Goal: Task Accomplishment & Management: Complete application form

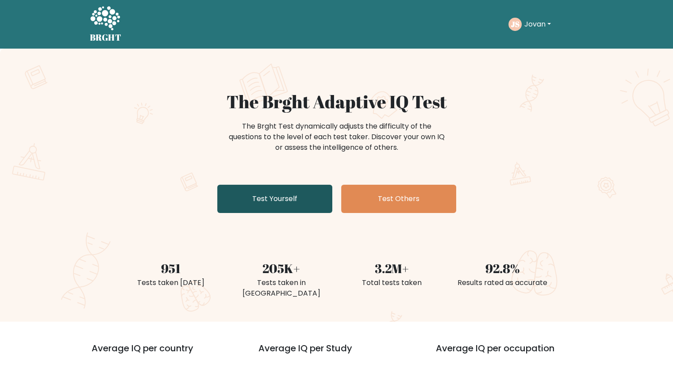
drag, startPoint x: 299, startPoint y: 200, endPoint x: 289, endPoint y: 199, distance: 10.7
click at [298, 200] on link "Test Yourself" at bounding box center [274, 199] width 115 height 28
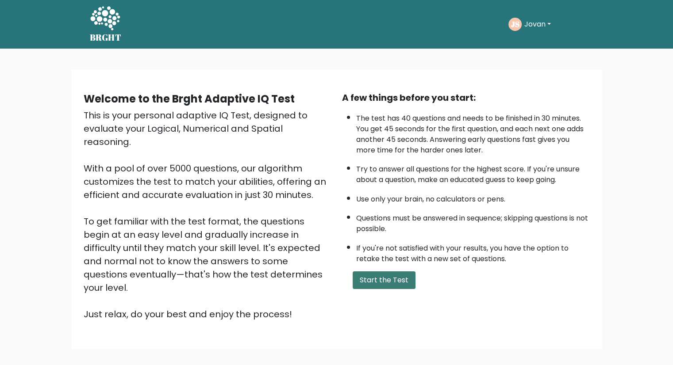
click at [396, 284] on button "Start the Test" at bounding box center [384, 281] width 63 height 18
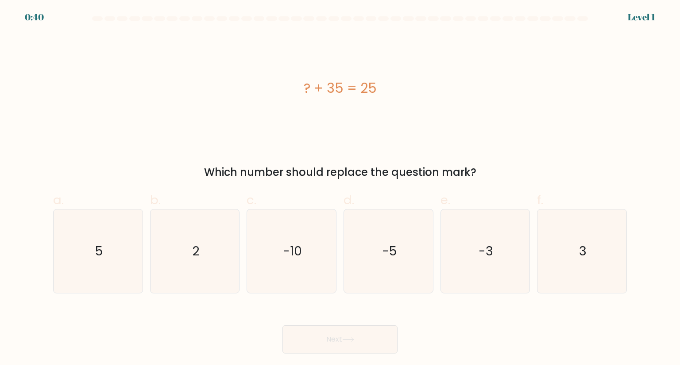
drag, startPoint x: 271, startPoint y: 54, endPoint x: 407, endPoint y: 137, distance: 159.1
click at [407, 137] on div "? + 35 = 25" at bounding box center [339, 89] width 573 height 110
copy div "? + 35 = 25"
click at [278, 265] on icon "-10" at bounding box center [291, 251] width 83 height 83
click at [340, 188] on input "c. -10" at bounding box center [340, 186] width 0 height 6
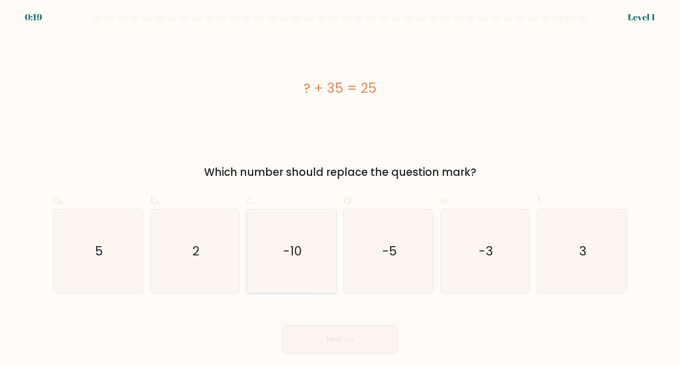
radio input "true"
click at [320, 341] on button "Next" at bounding box center [339, 340] width 115 height 28
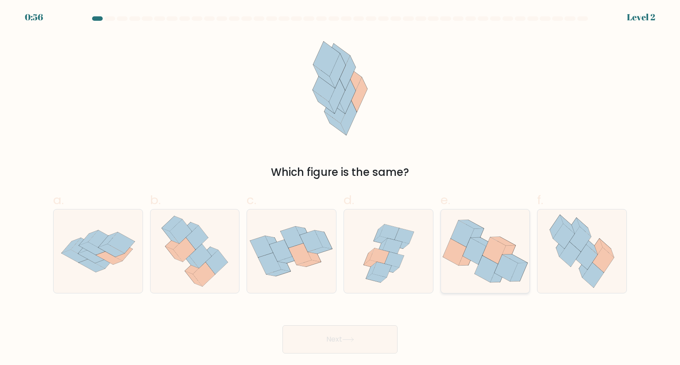
drag, startPoint x: 573, startPoint y: 238, endPoint x: 496, endPoint y: 276, distance: 86.5
click at [574, 238] on icon at bounding box center [579, 239] width 21 height 25
click at [340, 188] on input "f." at bounding box center [340, 186] width 0 height 6
radio input "true"
drag, startPoint x: 346, startPoint y: 347, endPoint x: 345, endPoint y: 342, distance: 5.2
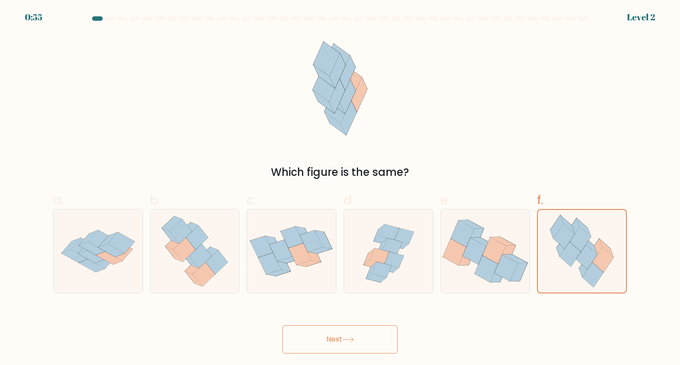
click at [347, 346] on button "Next" at bounding box center [339, 340] width 115 height 28
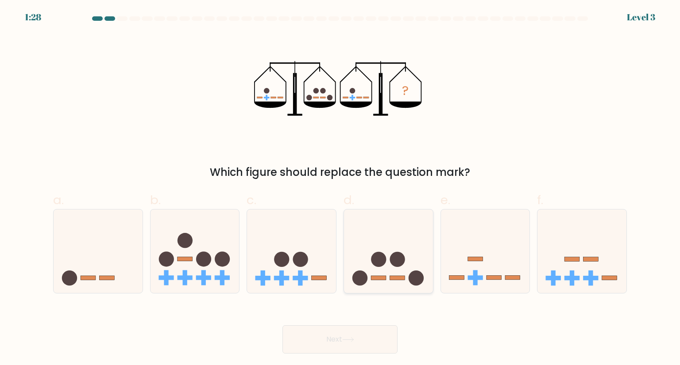
click at [385, 274] on icon at bounding box center [388, 251] width 89 height 73
click at [340, 188] on input "d." at bounding box center [340, 186] width 0 height 6
radio input "true"
click at [355, 349] on button "Next" at bounding box center [339, 340] width 115 height 28
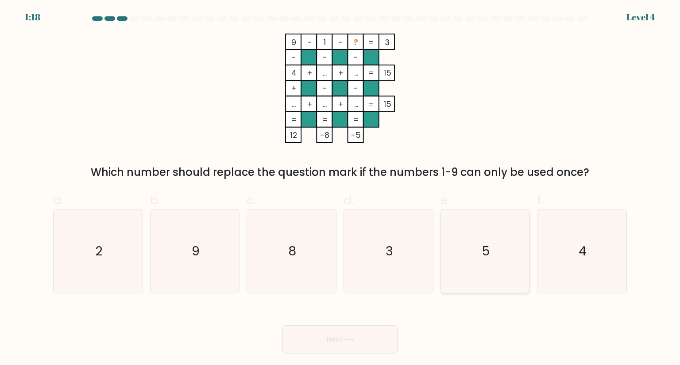
click at [477, 249] on icon "5" at bounding box center [484, 251] width 83 height 83
click at [340, 188] on input "e. 5" at bounding box center [340, 186] width 0 height 6
radio input "true"
click at [377, 344] on button "Next" at bounding box center [339, 340] width 115 height 28
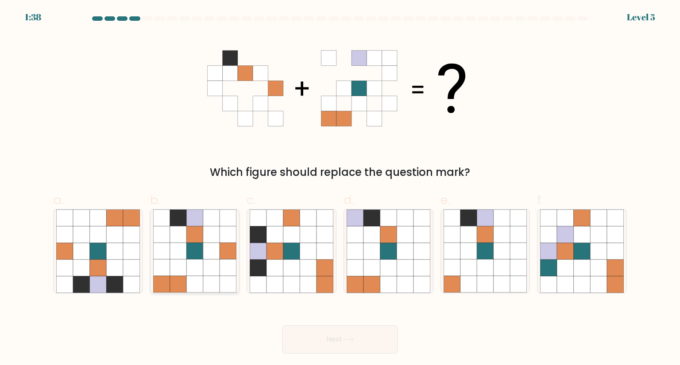
click at [205, 222] on icon at bounding box center [211, 218] width 17 height 17
click at [340, 188] on input "b." at bounding box center [340, 186] width 0 height 6
radio input "true"
click at [341, 341] on button "Next" at bounding box center [339, 340] width 115 height 28
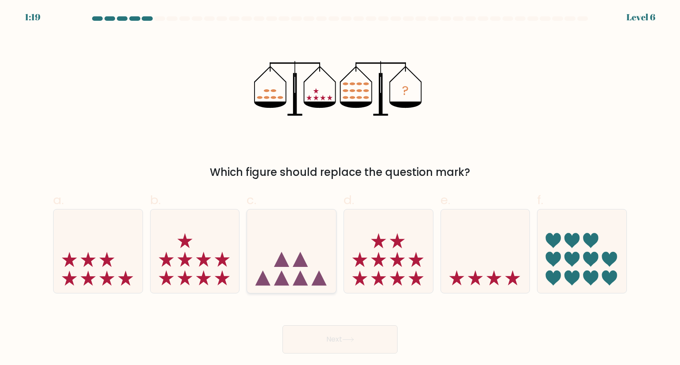
click at [300, 250] on icon at bounding box center [291, 251] width 89 height 73
click at [340, 188] on input "c." at bounding box center [340, 186] width 0 height 6
radio input "true"
click at [351, 337] on button "Next" at bounding box center [339, 340] width 115 height 28
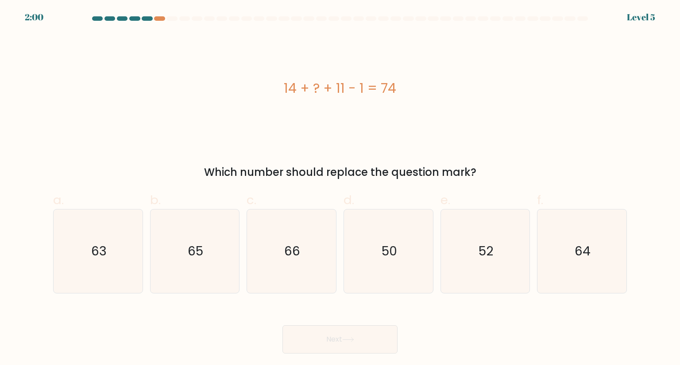
drag, startPoint x: 236, startPoint y: 62, endPoint x: 408, endPoint y: 106, distance: 177.6
click at [408, 106] on div "14 + ? + 11 - 1 = 74" at bounding box center [339, 89] width 573 height 110
copy div "14 + ? + 11 - 1 = 74"
click at [399, 257] on icon "50" at bounding box center [387, 251] width 83 height 83
click at [340, 188] on input "d. 50" at bounding box center [340, 186] width 0 height 6
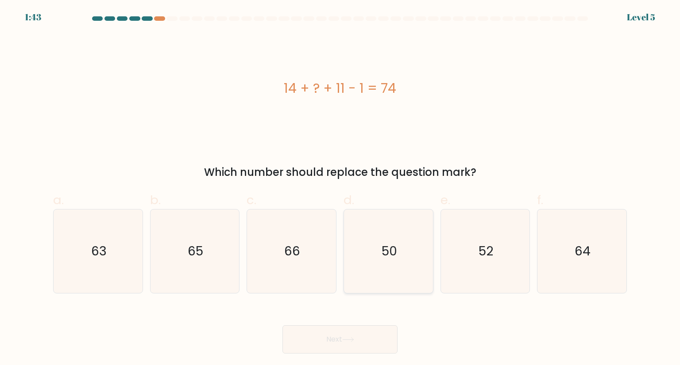
radio input "true"
click at [377, 332] on button "Next" at bounding box center [339, 340] width 115 height 28
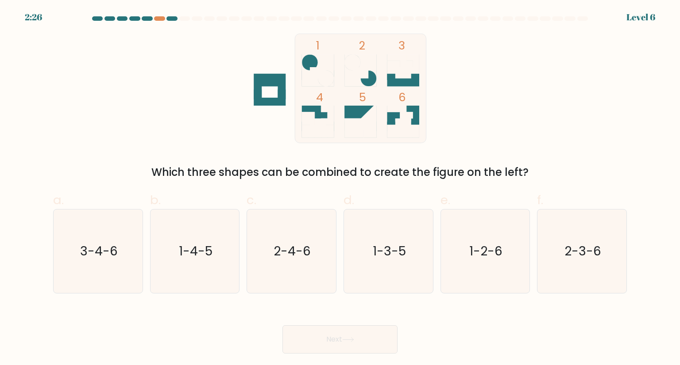
click at [372, 341] on button "Next" at bounding box center [339, 340] width 115 height 28
click at [104, 260] on icon "3-4-6" at bounding box center [97, 251] width 83 height 83
click at [340, 188] on input "a. 3-4-6" at bounding box center [340, 186] width 0 height 6
radio input "true"
click at [374, 334] on button "Next" at bounding box center [339, 340] width 115 height 28
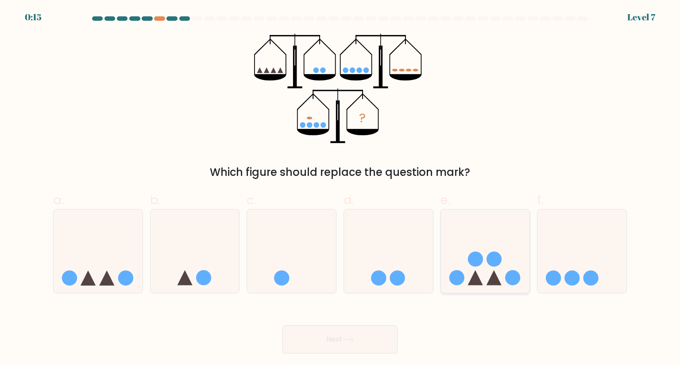
click at [485, 278] on icon at bounding box center [485, 251] width 89 height 73
click at [340, 188] on input "e." at bounding box center [340, 186] width 0 height 6
radio input "true"
click at [364, 331] on button "Next" at bounding box center [339, 340] width 115 height 28
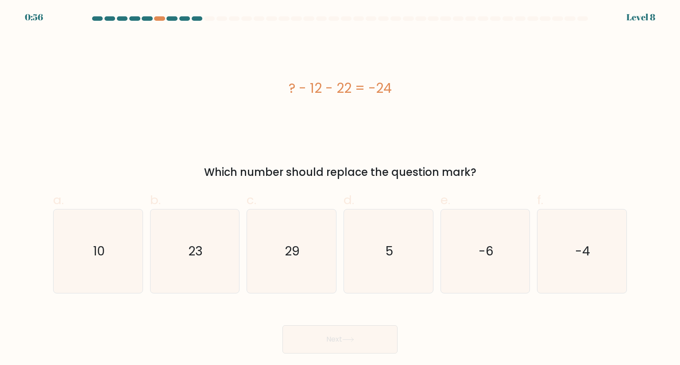
drag, startPoint x: 251, startPoint y: 66, endPoint x: 404, endPoint y: 98, distance: 156.8
click at [404, 97] on div "? - 12 - 22 = -24" at bounding box center [339, 89] width 573 height 110
click at [364, 101] on div "? - 12 - 22 = -24" at bounding box center [339, 89] width 573 height 110
drag, startPoint x: 182, startPoint y: 69, endPoint x: 486, endPoint y: 162, distance: 317.9
click at [486, 162] on div "? - 12 - 22 = -24 Which number should replace the question mark?" at bounding box center [340, 107] width 584 height 147
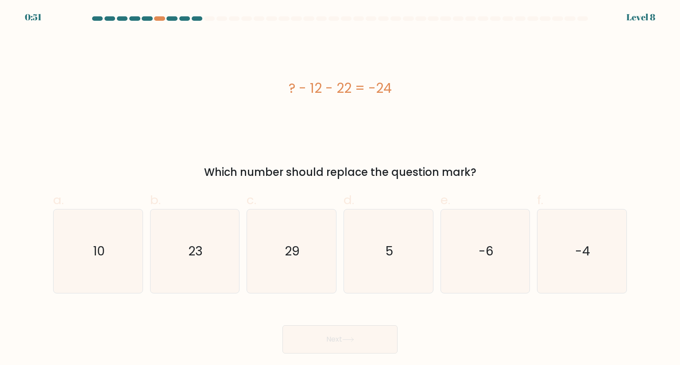
copy div "? - 12 - 22 = -24 Which number should replace the question mark?"
drag, startPoint x: 98, startPoint y: 258, endPoint x: 293, endPoint y: 319, distance: 204.8
click at [99, 259] on text "10" at bounding box center [99, 251] width 12 height 18
click at [340, 188] on input "a. 10" at bounding box center [340, 186] width 0 height 6
radio input "true"
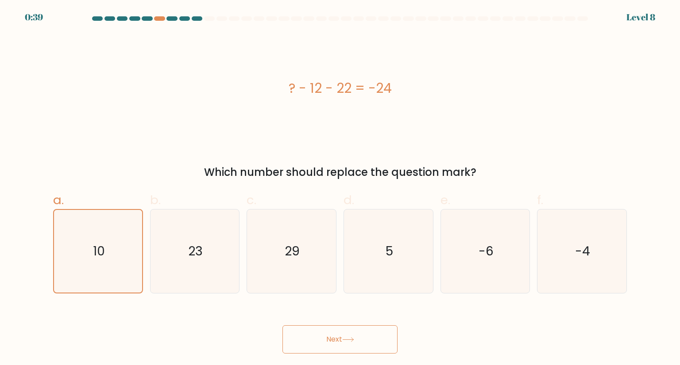
click at [309, 339] on button "Next" at bounding box center [339, 340] width 115 height 28
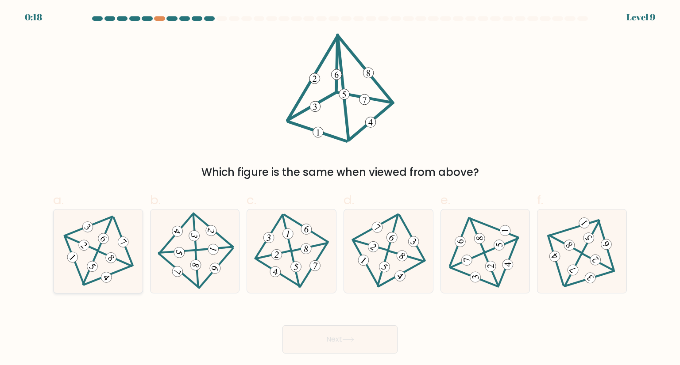
click at [90, 251] on icon at bounding box center [98, 251] width 68 height 67
click at [340, 188] on input "a." at bounding box center [340, 186] width 0 height 6
radio input "true"
click at [338, 347] on button "Next" at bounding box center [339, 340] width 115 height 28
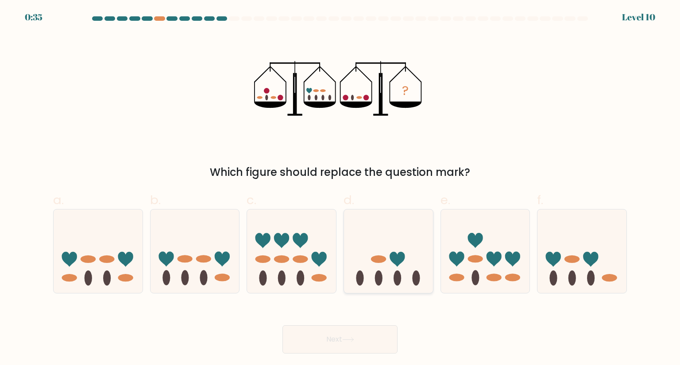
click at [395, 273] on ellipse at bounding box center [397, 278] width 8 height 15
click at [340, 188] on input "d." at bounding box center [340, 186] width 0 height 6
radio input "true"
click at [354, 338] on icon at bounding box center [348, 340] width 12 height 5
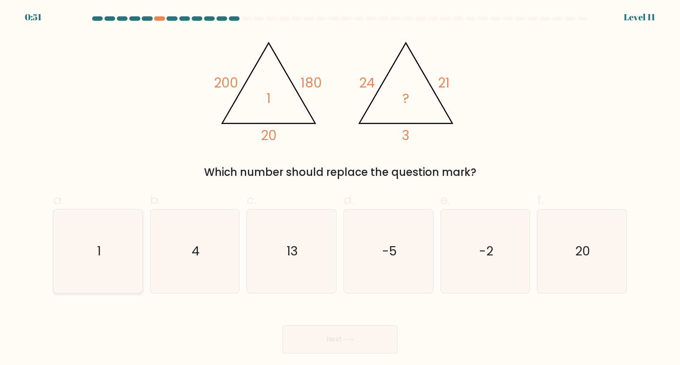
click at [103, 252] on icon "1" at bounding box center [97, 251] width 83 height 83
click at [340, 188] on input "a. 1" at bounding box center [340, 186] width 0 height 6
radio input "true"
click at [311, 342] on button "Next" at bounding box center [339, 340] width 115 height 28
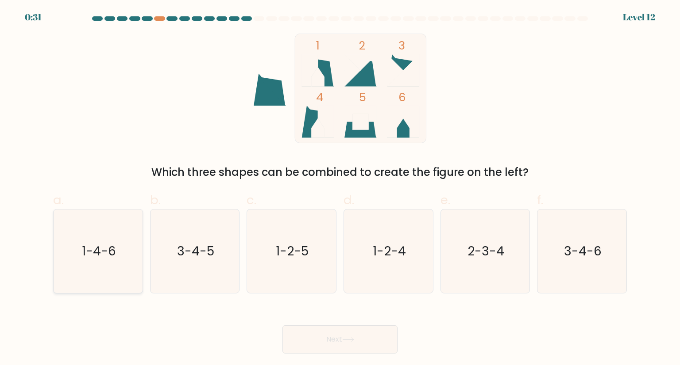
click at [104, 259] on text "1-4-6" at bounding box center [99, 251] width 34 height 18
click at [340, 188] on input "a. 1-4-6" at bounding box center [340, 186] width 0 height 6
radio input "true"
click at [308, 349] on button "Next" at bounding box center [339, 340] width 115 height 28
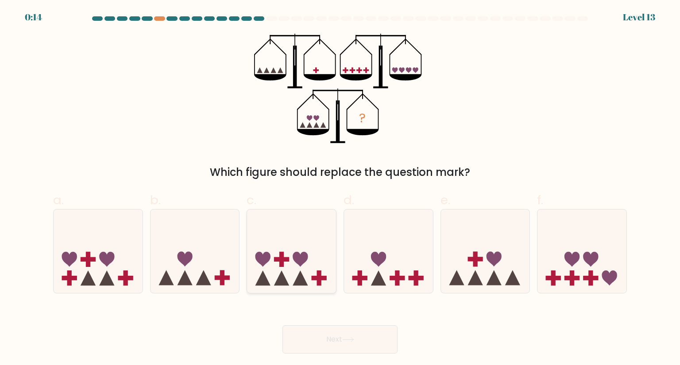
click at [267, 259] on icon at bounding box center [262, 259] width 15 height 15
click at [340, 188] on input "c." at bounding box center [340, 186] width 0 height 6
radio input "true"
click at [375, 332] on button "Next" at bounding box center [339, 340] width 115 height 28
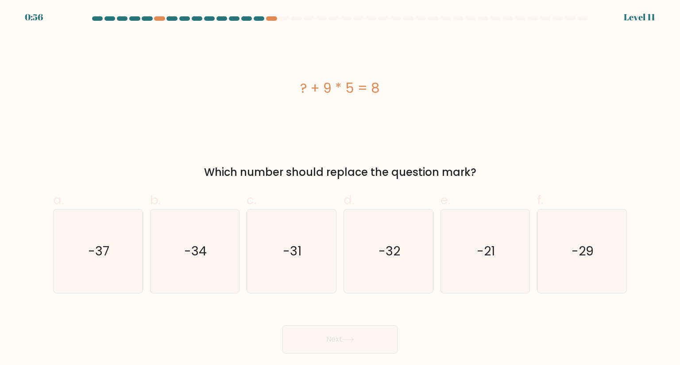
drag, startPoint x: 289, startPoint y: 82, endPoint x: 409, endPoint y: 100, distance: 121.8
click at [409, 100] on div "? + 9 * 5 = 8" at bounding box center [339, 89] width 573 height 110
copy div "? + 9 * 5 = 8"
click at [116, 270] on icon "-37" at bounding box center [97, 251] width 83 height 83
click at [340, 188] on input "a. -37" at bounding box center [340, 186] width 0 height 6
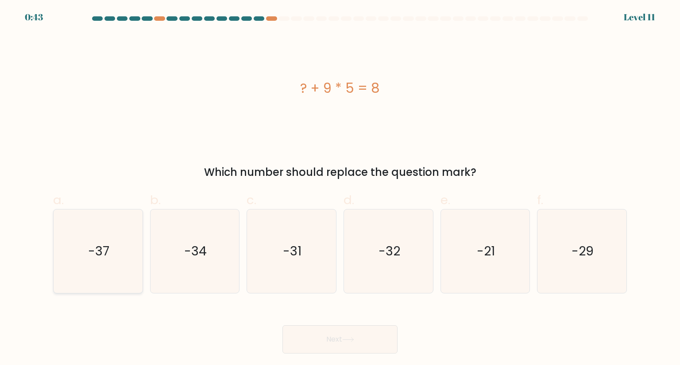
radio input "true"
click at [371, 347] on button "Next" at bounding box center [339, 340] width 115 height 28
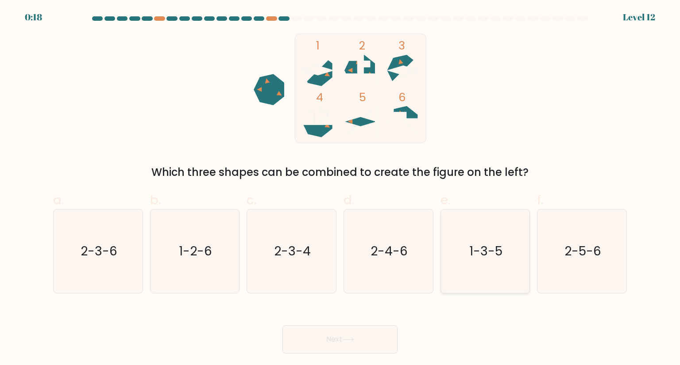
click at [480, 261] on icon "1-3-5" at bounding box center [484, 251] width 83 height 83
click at [340, 188] on input "e. 1-3-5" at bounding box center [340, 186] width 0 height 6
radio input "true"
click at [341, 348] on button "Next" at bounding box center [339, 340] width 115 height 28
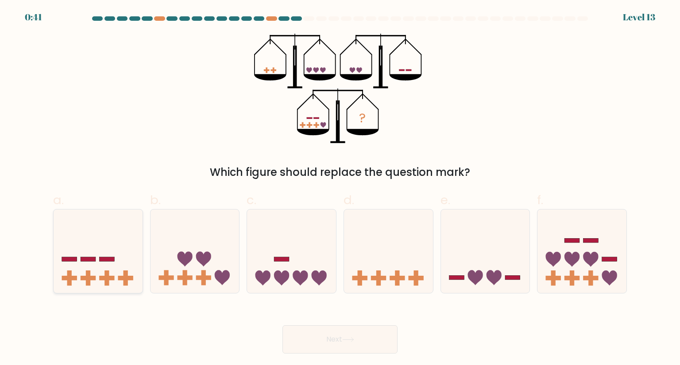
click at [126, 272] on rect at bounding box center [125, 278] width 4 height 15
click at [340, 188] on input "a." at bounding box center [340, 186] width 0 height 6
radio input "true"
click at [347, 340] on icon at bounding box center [348, 340] width 12 height 5
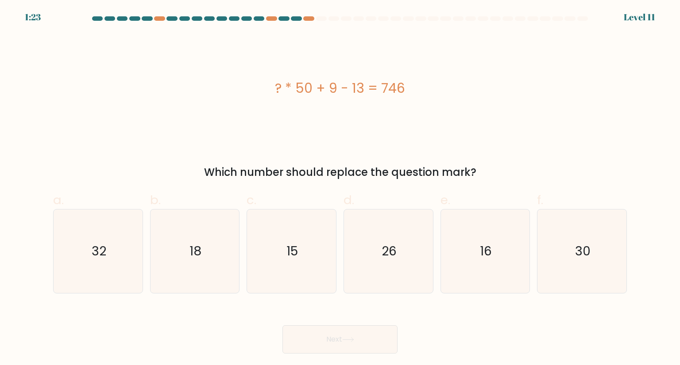
drag, startPoint x: 244, startPoint y: 73, endPoint x: 419, endPoint y: 122, distance: 180.9
click at [419, 122] on div "? * 50 + 9 - 13 = 746" at bounding box center [339, 89] width 573 height 110
copy div "? * 50 + 9 - 13 = 746"
click at [298, 242] on icon "15" at bounding box center [291, 251] width 83 height 83
click at [340, 188] on input "c. 15" at bounding box center [340, 186] width 0 height 6
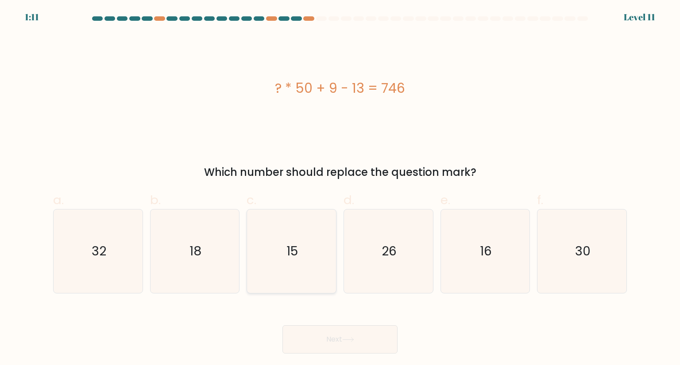
radio input "true"
click at [322, 346] on button "Next" at bounding box center [339, 340] width 115 height 28
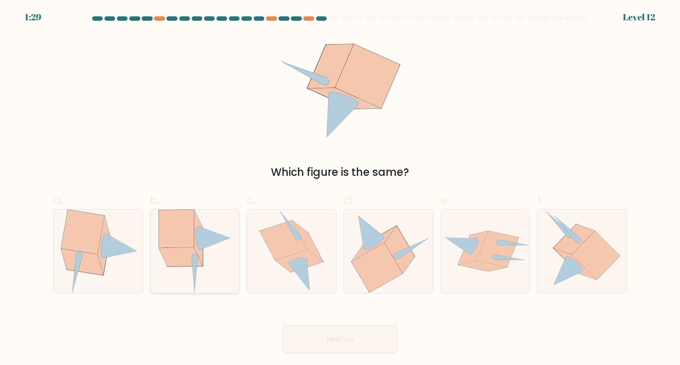
click at [188, 252] on icon at bounding box center [181, 257] width 44 height 19
click at [340, 188] on input "b." at bounding box center [340, 186] width 0 height 6
radio input "true"
click at [336, 346] on button "Next" at bounding box center [339, 340] width 115 height 28
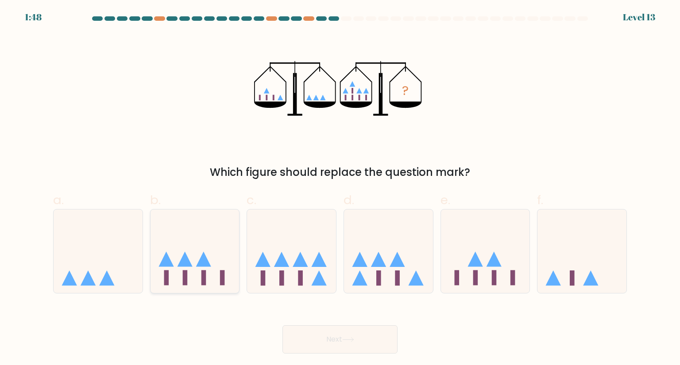
drag, startPoint x: 206, startPoint y: 278, endPoint x: 218, endPoint y: 286, distance: 14.4
click at [205, 278] on icon at bounding box center [194, 251] width 89 height 73
click at [340, 188] on input "b." at bounding box center [340, 186] width 0 height 6
radio input "true"
click at [313, 276] on icon at bounding box center [291, 251] width 89 height 73
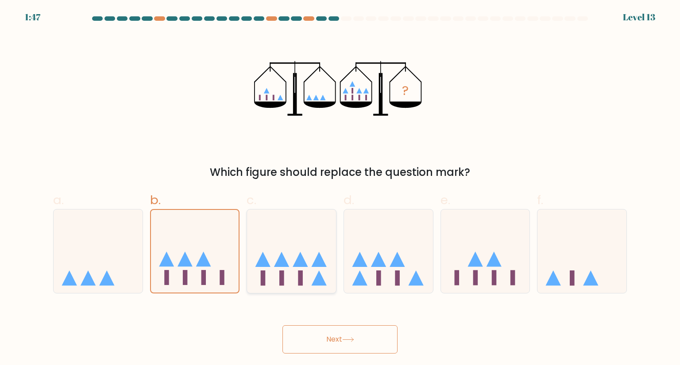
click at [340, 188] on input "c." at bounding box center [340, 186] width 0 height 6
radio input "true"
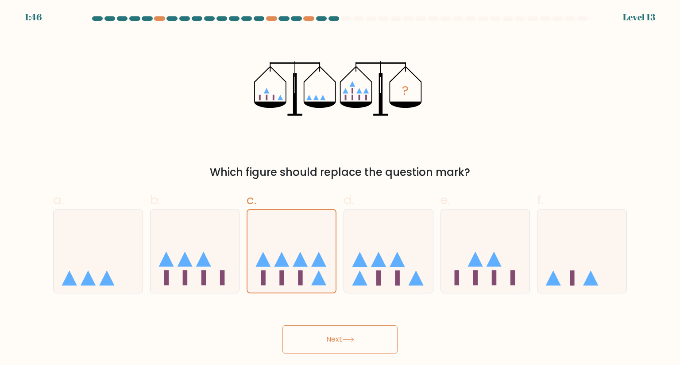
click at [326, 333] on button "Next" at bounding box center [339, 340] width 115 height 28
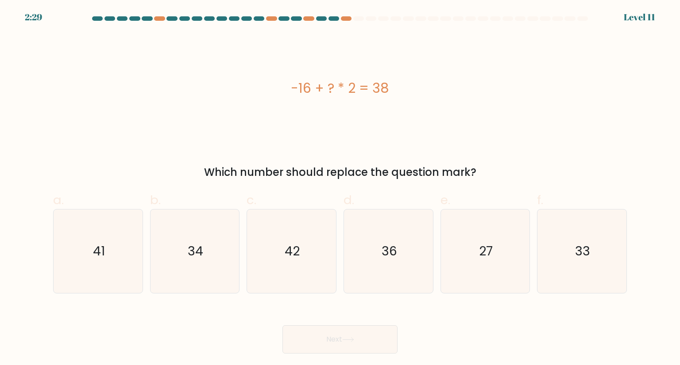
drag, startPoint x: 274, startPoint y: 83, endPoint x: 419, endPoint y: 111, distance: 146.9
click at [420, 109] on div "-16 + ? * 2 = 38" at bounding box center [339, 89] width 573 height 110
copy div "-16 + ? * 2 = 38"
click at [497, 265] on icon "27" at bounding box center [484, 251] width 83 height 83
click at [340, 188] on input "e. 27" at bounding box center [340, 186] width 0 height 6
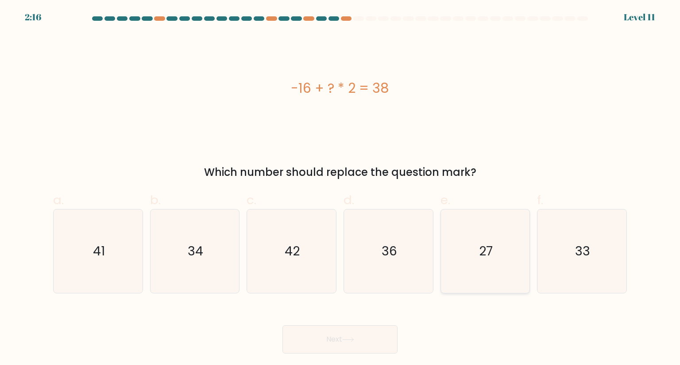
radio input "true"
click at [344, 344] on button "Next" at bounding box center [339, 340] width 115 height 28
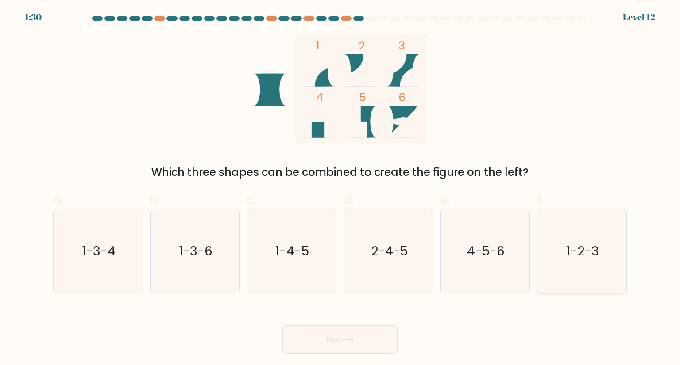
click at [608, 245] on icon "1-2-3" at bounding box center [581, 251] width 83 height 83
click at [340, 188] on input "f. 1-2-3" at bounding box center [340, 186] width 0 height 6
radio input "true"
click at [393, 327] on button "Next" at bounding box center [339, 340] width 115 height 28
click at [391, 333] on button "Next" at bounding box center [339, 340] width 115 height 28
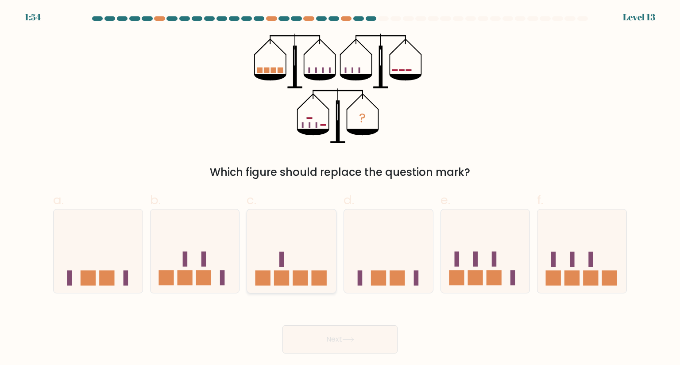
click at [306, 265] on icon at bounding box center [291, 251] width 89 height 73
click at [340, 188] on input "c." at bounding box center [340, 186] width 0 height 6
radio input "true"
click at [330, 347] on button "Next" at bounding box center [339, 340] width 115 height 28
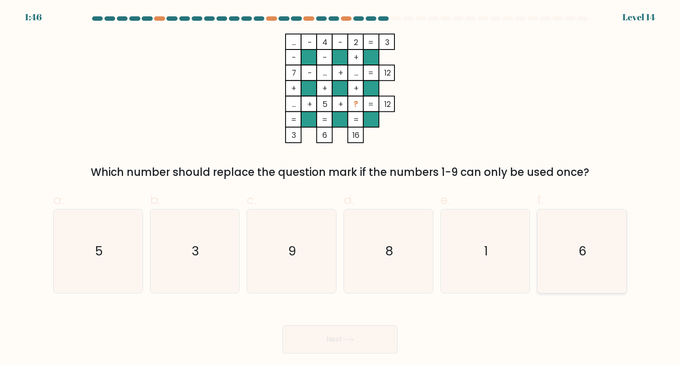
drag, startPoint x: 581, startPoint y: 262, endPoint x: 544, endPoint y: 270, distance: 37.2
click at [581, 262] on icon "6" at bounding box center [581, 251] width 83 height 83
click at [340, 188] on input "f. 6" at bounding box center [340, 186] width 0 height 6
radio input "true"
click at [351, 335] on button "Next" at bounding box center [339, 340] width 115 height 28
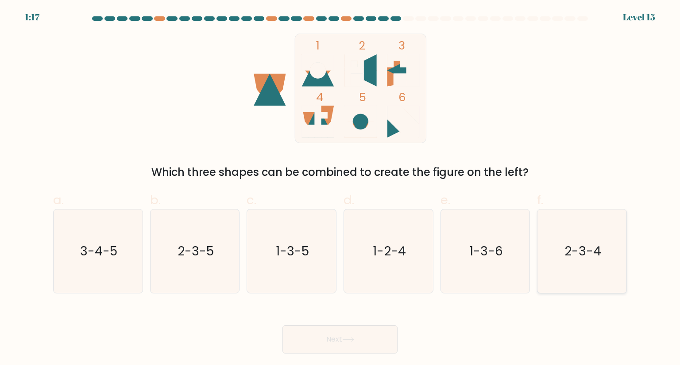
click at [588, 255] on text "2-3-4" at bounding box center [582, 251] width 37 height 18
click at [340, 188] on input "f. 2-3-4" at bounding box center [340, 186] width 0 height 6
radio input "true"
click at [352, 335] on button "Next" at bounding box center [339, 340] width 115 height 28
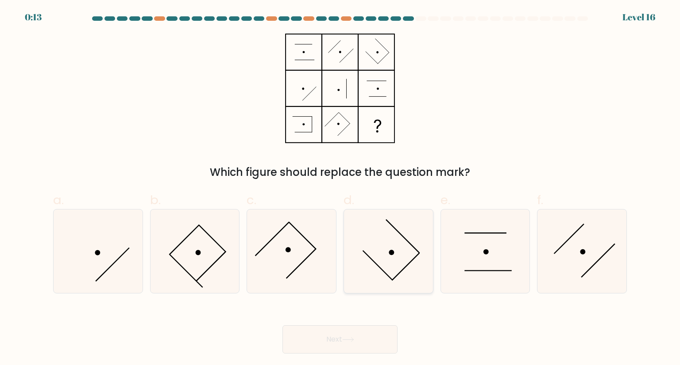
click at [388, 269] on icon at bounding box center [387, 251] width 83 height 83
click at [340, 188] on input "d." at bounding box center [340, 186] width 0 height 6
radio input "true"
click at [375, 347] on button "Next" at bounding box center [339, 340] width 115 height 28
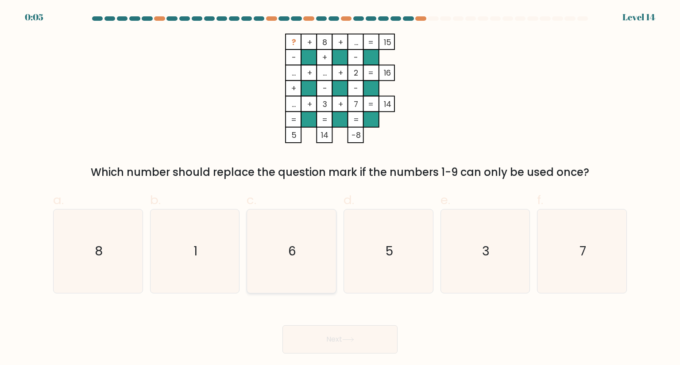
click at [292, 246] on text "6" at bounding box center [293, 251] width 8 height 18
click at [340, 188] on input "c. 6" at bounding box center [340, 186] width 0 height 6
radio input "true"
click at [346, 339] on icon at bounding box center [348, 340] width 12 height 5
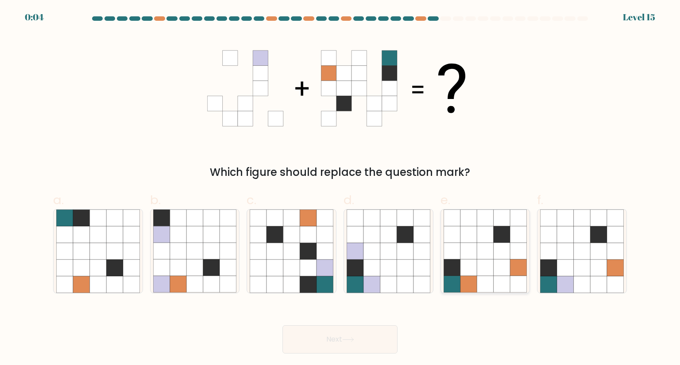
click at [517, 280] on icon at bounding box center [518, 285] width 17 height 17
click at [340, 188] on input "e." at bounding box center [340, 186] width 0 height 6
radio input "true"
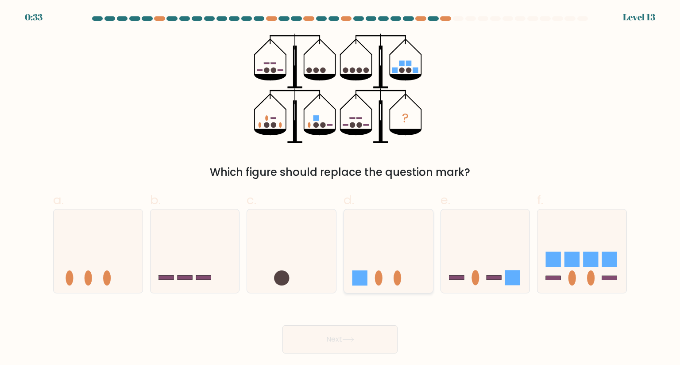
click at [376, 271] on icon at bounding box center [388, 251] width 89 height 73
click at [340, 188] on input "d." at bounding box center [340, 186] width 0 height 6
radio input "true"
click at [361, 346] on button "Next" at bounding box center [339, 340] width 115 height 28
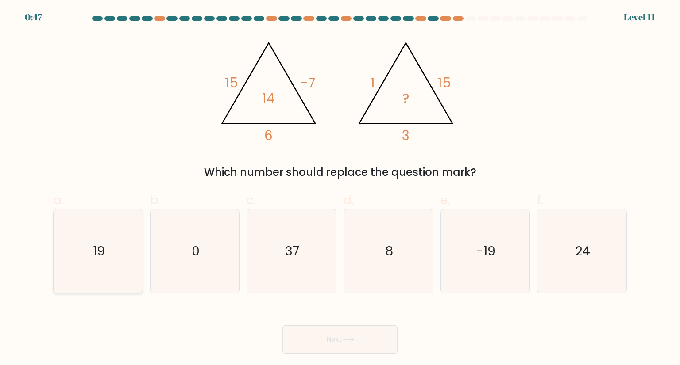
click at [125, 246] on icon "19" at bounding box center [97, 251] width 83 height 83
click at [340, 188] on input "a. 19" at bounding box center [340, 186] width 0 height 6
radio input "true"
click at [368, 343] on button "Next" at bounding box center [339, 340] width 115 height 28
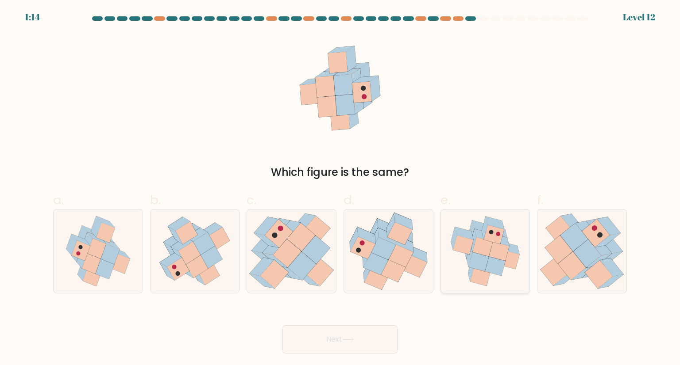
click at [513, 259] on icon at bounding box center [509, 259] width 20 height 19
click at [340, 188] on input "e." at bounding box center [340, 186] width 0 height 6
radio input "true"
click at [366, 340] on button "Next" at bounding box center [339, 340] width 115 height 28
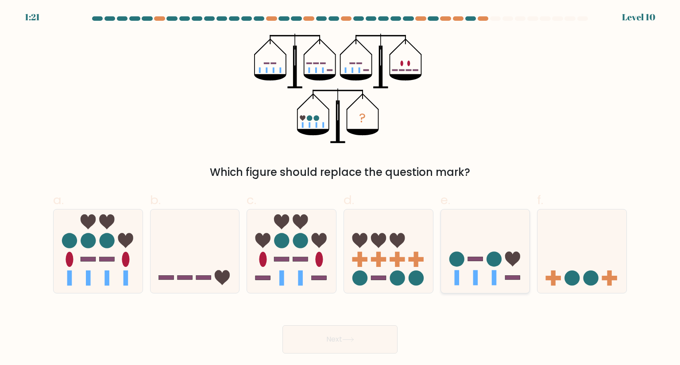
click at [510, 275] on icon at bounding box center [485, 251] width 89 height 73
click at [340, 188] on input "e." at bounding box center [340, 186] width 0 height 6
radio input "true"
click at [371, 340] on button "Next" at bounding box center [339, 340] width 115 height 28
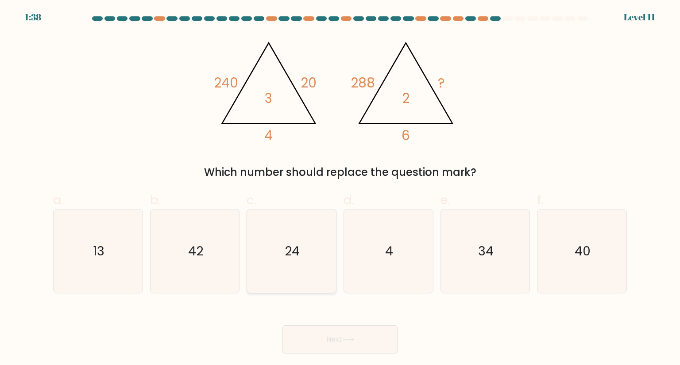
click at [304, 249] on icon "24" at bounding box center [291, 251] width 83 height 83
click at [340, 188] on input "c. 24" at bounding box center [340, 186] width 0 height 6
radio input "true"
click at [336, 340] on button "Next" at bounding box center [339, 340] width 115 height 28
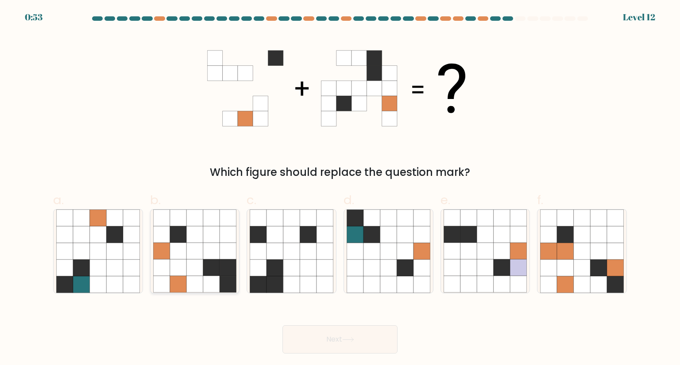
click at [180, 274] on icon at bounding box center [178, 268] width 17 height 17
click at [340, 188] on input "b." at bounding box center [340, 186] width 0 height 6
radio input "true"
click at [363, 343] on button "Next" at bounding box center [339, 340] width 115 height 28
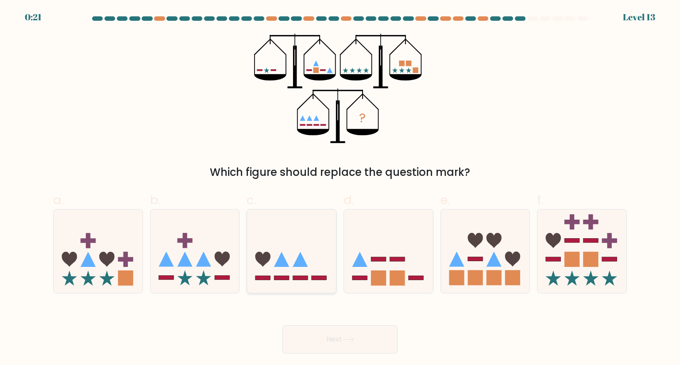
click at [322, 271] on icon at bounding box center [291, 251] width 89 height 73
click at [340, 188] on input "c." at bounding box center [340, 186] width 0 height 6
radio input "true"
click at [366, 340] on button "Next" at bounding box center [339, 340] width 115 height 28
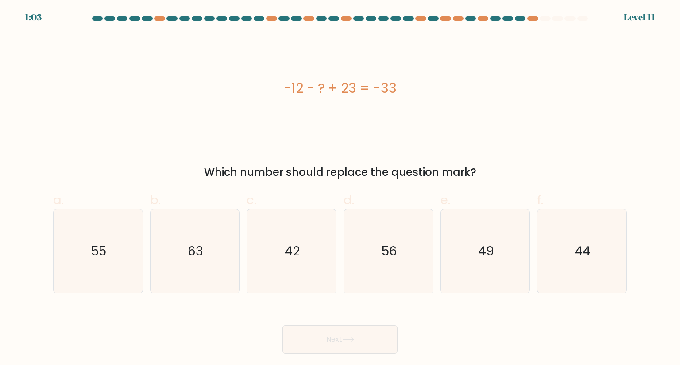
drag, startPoint x: 255, startPoint y: 78, endPoint x: 438, endPoint y: 116, distance: 187.1
click at [437, 117] on div "-12 - ? + 23 = -33" at bounding box center [339, 89] width 573 height 110
copy div "-12 - ? + 23 = -33"
click at [582, 257] on text "44" at bounding box center [582, 251] width 16 height 18
click at [340, 188] on input "f. 44" at bounding box center [340, 186] width 0 height 6
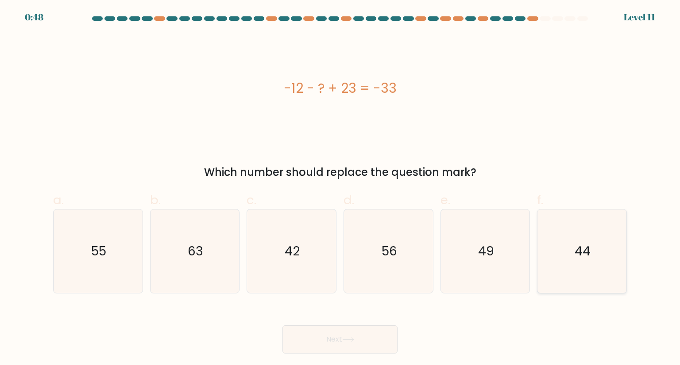
radio input "true"
click at [338, 335] on button "Next" at bounding box center [339, 340] width 115 height 28
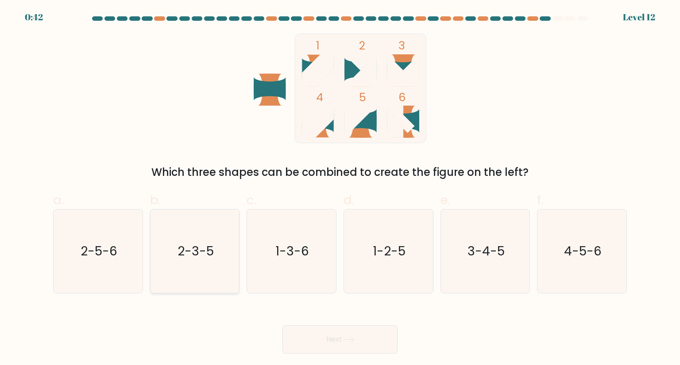
click at [203, 243] on text "2-3-5" at bounding box center [195, 251] width 36 height 18
click at [340, 188] on input "b. 2-3-5" at bounding box center [340, 186] width 0 height 6
radio input "true"
click at [374, 337] on button "Next" at bounding box center [339, 340] width 115 height 28
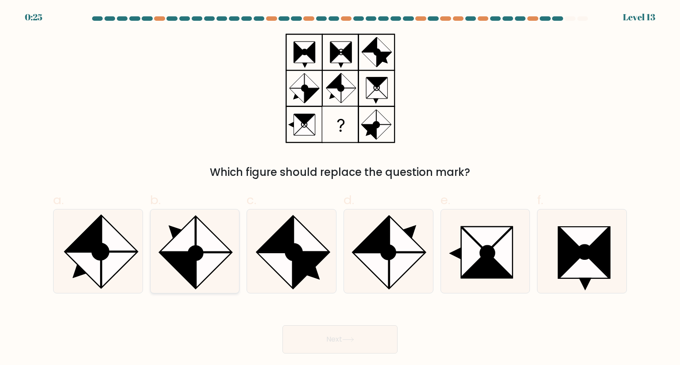
click at [200, 261] on icon at bounding box center [213, 271] width 35 height 35
click at [340, 188] on input "b." at bounding box center [340, 186] width 0 height 6
radio input "true"
click at [352, 340] on icon at bounding box center [348, 340] width 12 height 5
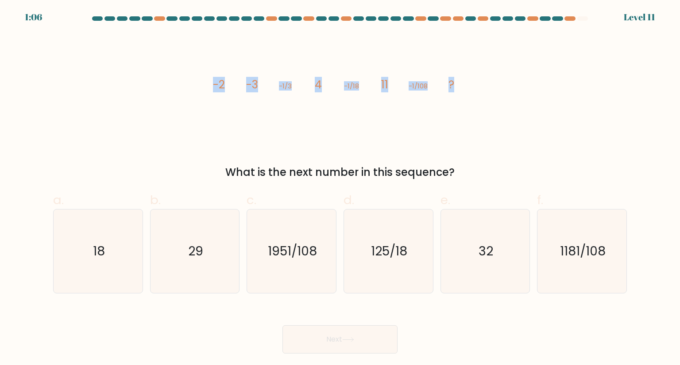
drag, startPoint x: 162, startPoint y: 100, endPoint x: 512, endPoint y: 135, distance: 350.9
click at [512, 135] on div "image/svg+xml -2 -3 -1/3 4 -1/18 11 -1/108 ? What is the next number in this se…" at bounding box center [340, 107] width 584 height 147
click at [500, 120] on div "image/svg+xml -2 -3 -1/3 4 -1/18 11 -1/108 ? What is the next number in this se…" at bounding box center [340, 107] width 584 height 147
drag, startPoint x: 190, startPoint y: 61, endPoint x: 481, endPoint y: 165, distance: 308.9
click at [481, 165] on div "image/svg+xml -2 -3 -1/3 4 -1/18 11 -1/108 ? What is the next number in this se…" at bounding box center [340, 107] width 584 height 147
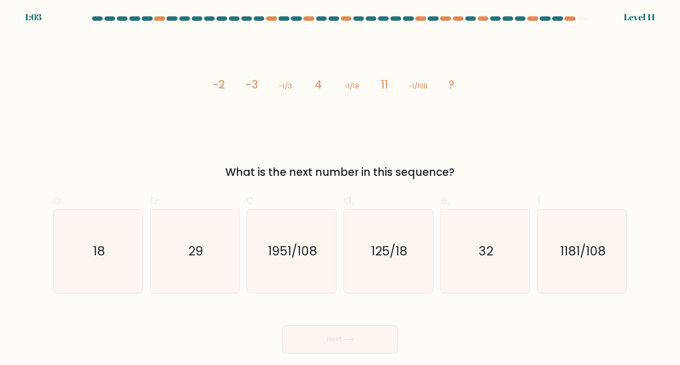
copy div "-3 -1/3 4 -1/18 11 -1/108 ? What is the next number in this sequence?"
click at [99, 250] on text "18" at bounding box center [99, 251] width 12 height 18
click at [340, 188] on input "a. 18" at bounding box center [340, 186] width 0 height 6
radio input "true"
click at [363, 347] on button "Next" at bounding box center [339, 340] width 115 height 28
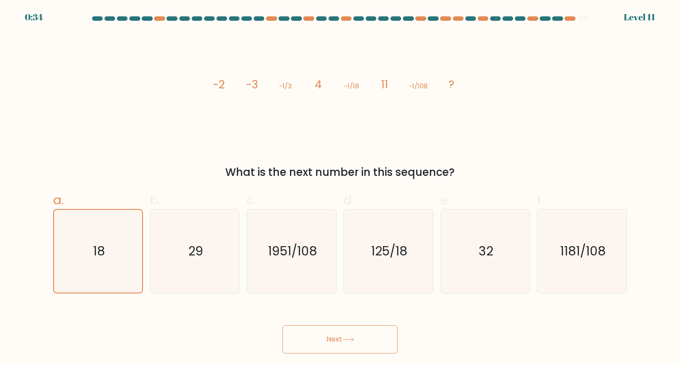
click at [331, 346] on button "Next" at bounding box center [339, 340] width 115 height 28
click at [99, 248] on text "18" at bounding box center [99, 251] width 12 height 17
click at [340, 188] on input "a. 18" at bounding box center [340, 186] width 0 height 6
click at [315, 346] on button "Next" at bounding box center [339, 340] width 115 height 28
click at [247, 153] on div "image/svg+xml -2 -3 -1/3 4 -1/18 11 -1/108 ? What is the next number in this se…" at bounding box center [340, 107] width 584 height 147
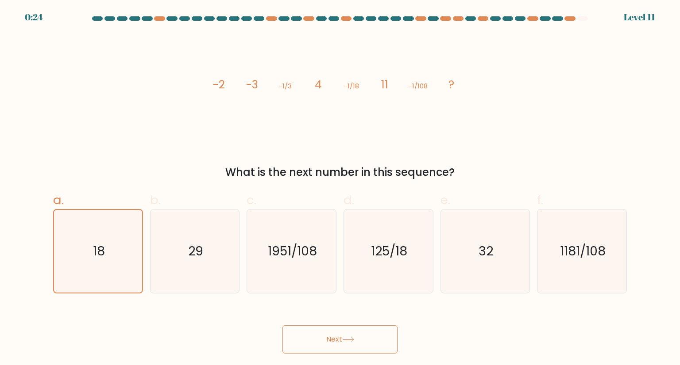
click at [333, 336] on button "Next" at bounding box center [339, 340] width 115 height 28
click at [212, 255] on icon "29" at bounding box center [194, 251] width 83 height 83
click at [340, 188] on input "b. 29" at bounding box center [340, 186] width 0 height 6
radio input "true"
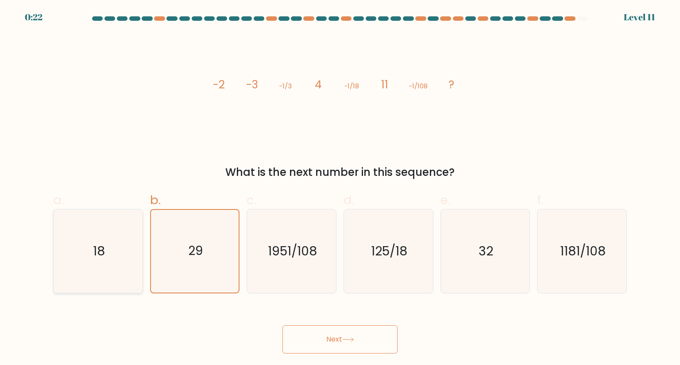
click at [127, 251] on icon "18" at bounding box center [97, 251] width 83 height 83
click at [340, 188] on input "a. 18" at bounding box center [340, 186] width 0 height 6
radio input "true"
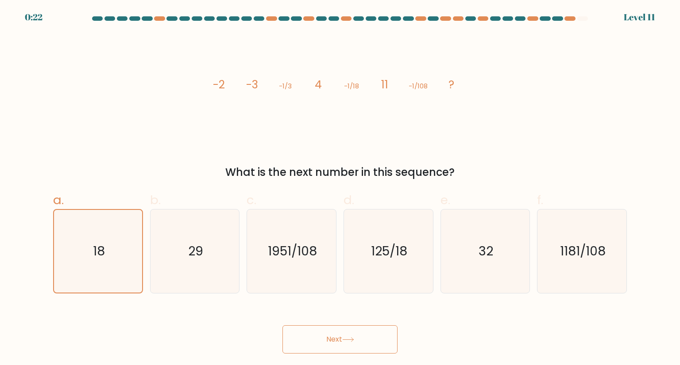
click at [317, 339] on button "Next" at bounding box center [339, 340] width 115 height 28
click at [335, 340] on button "Next" at bounding box center [339, 340] width 115 height 28
click at [342, 326] on button "Next" at bounding box center [339, 340] width 115 height 28
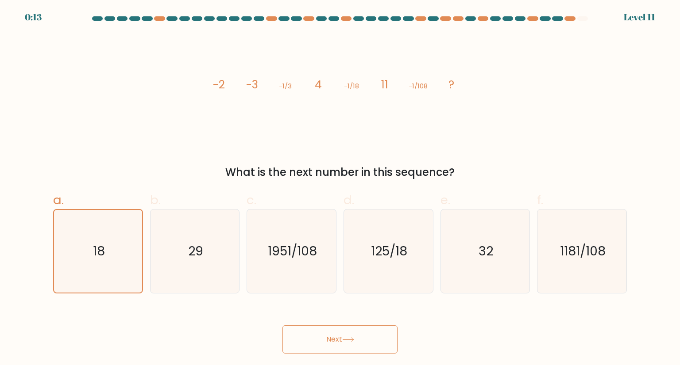
click at [342, 326] on button "Next" at bounding box center [339, 340] width 115 height 28
click at [276, 238] on icon "1951/108" at bounding box center [291, 251] width 83 height 83
click at [340, 188] on input "c. 1951/108" at bounding box center [340, 186] width 0 height 6
radio input "true"
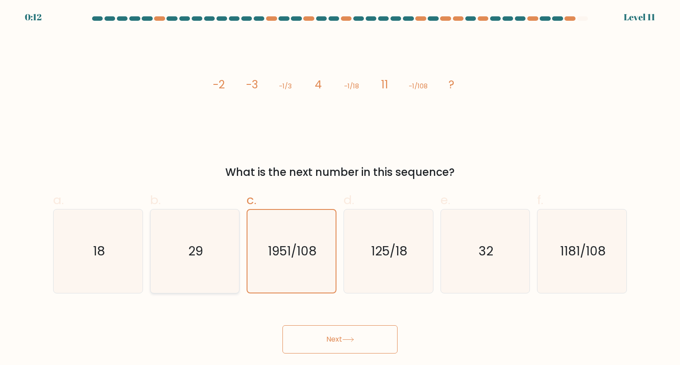
click at [218, 246] on icon "29" at bounding box center [194, 251] width 83 height 83
click at [340, 188] on input "b. 29" at bounding box center [340, 186] width 0 height 6
radio input "true"
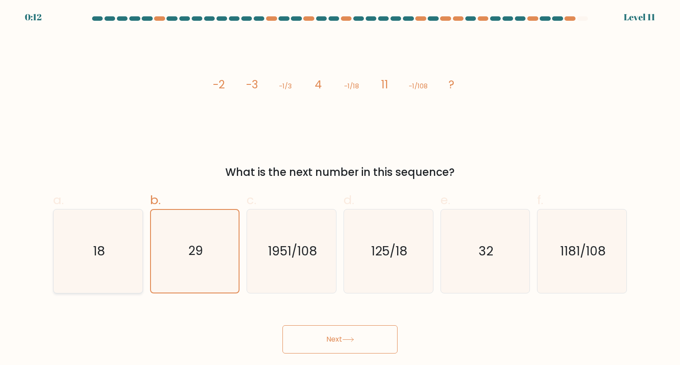
click at [133, 248] on icon "18" at bounding box center [97, 251] width 83 height 83
click at [340, 188] on input "a. 18" at bounding box center [340, 186] width 0 height 6
radio input "true"
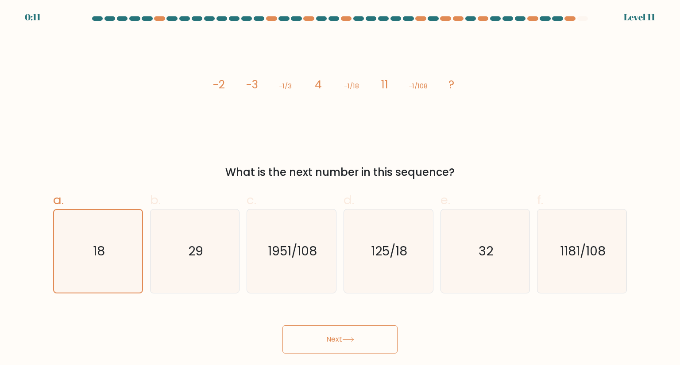
click at [338, 353] on button "Next" at bounding box center [339, 340] width 115 height 28
click at [343, 342] on button "Next" at bounding box center [339, 340] width 115 height 28
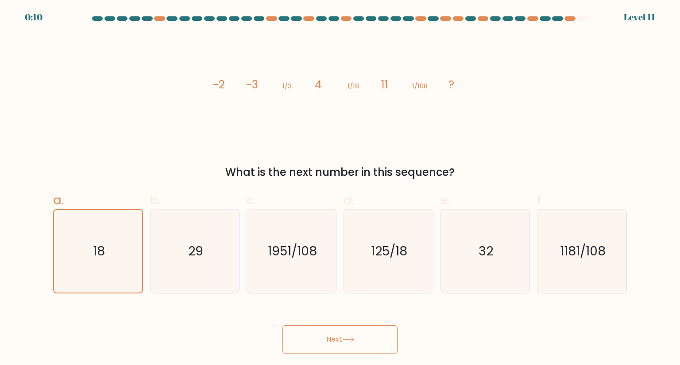
click at [343, 342] on button "Next" at bounding box center [339, 340] width 115 height 28
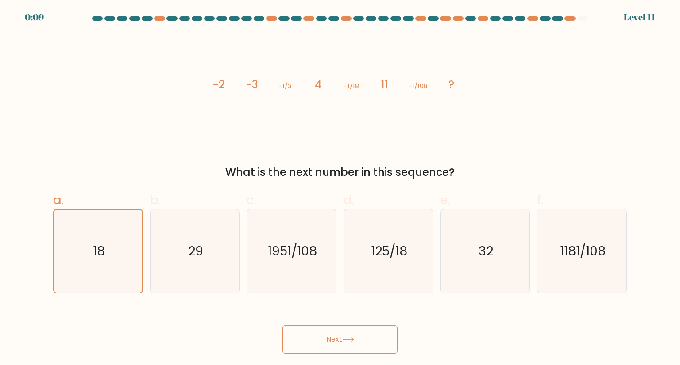
click at [343, 342] on button "Next" at bounding box center [339, 340] width 115 height 28
click at [345, 339] on icon at bounding box center [348, 340] width 12 height 5
click at [349, 339] on icon at bounding box center [348, 340] width 12 height 5
